Goal: Task Accomplishment & Management: Manage account settings

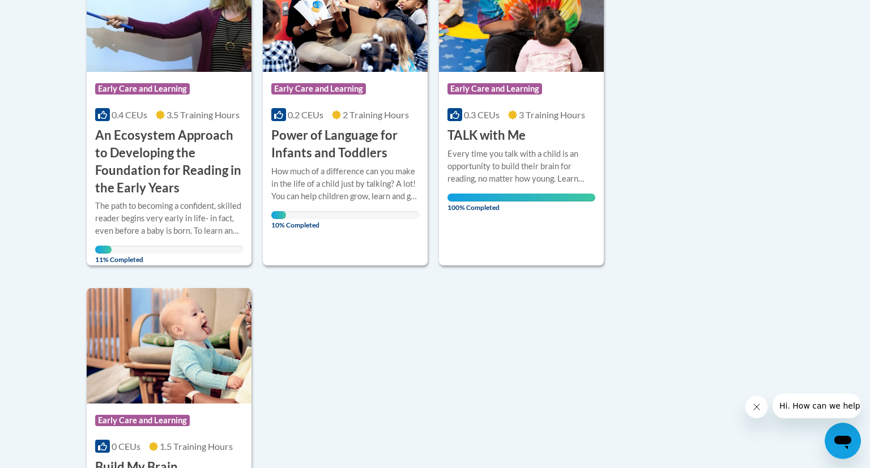
click at [802, 125] on body "This site uses cookies to help improve your learning experience. By continuing …" at bounding box center [435, 240] width 870 height 1148
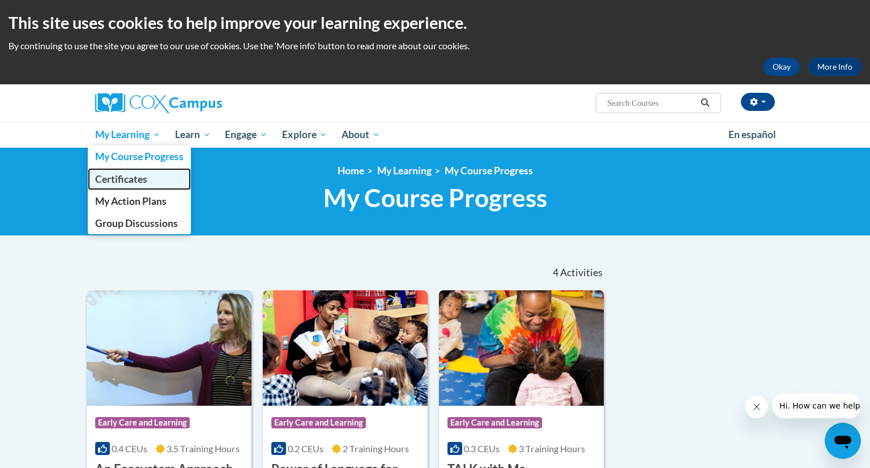
click at [155, 181] on link "Certificates" at bounding box center [139, 179] width 103 height 22
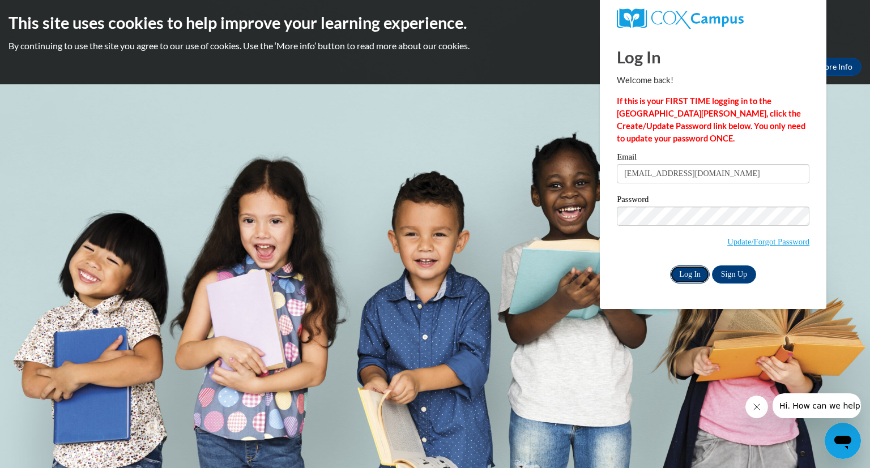
click at [674, 273] on input "Log In" at bounding box center [690, 275] width 40 height 18
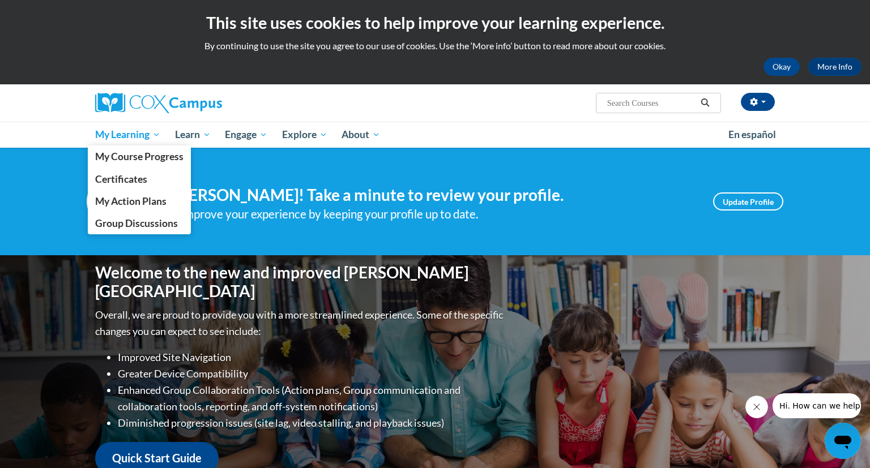
click at [150, 136] on span "My Learning" at bounding box center [127, 135] width 65 height 14
click at [141, 182] on span "Certificates" at bounding box center [121, 179] width 52 height 12
